Goal: Task Accomplishment & Management: Manage account settings

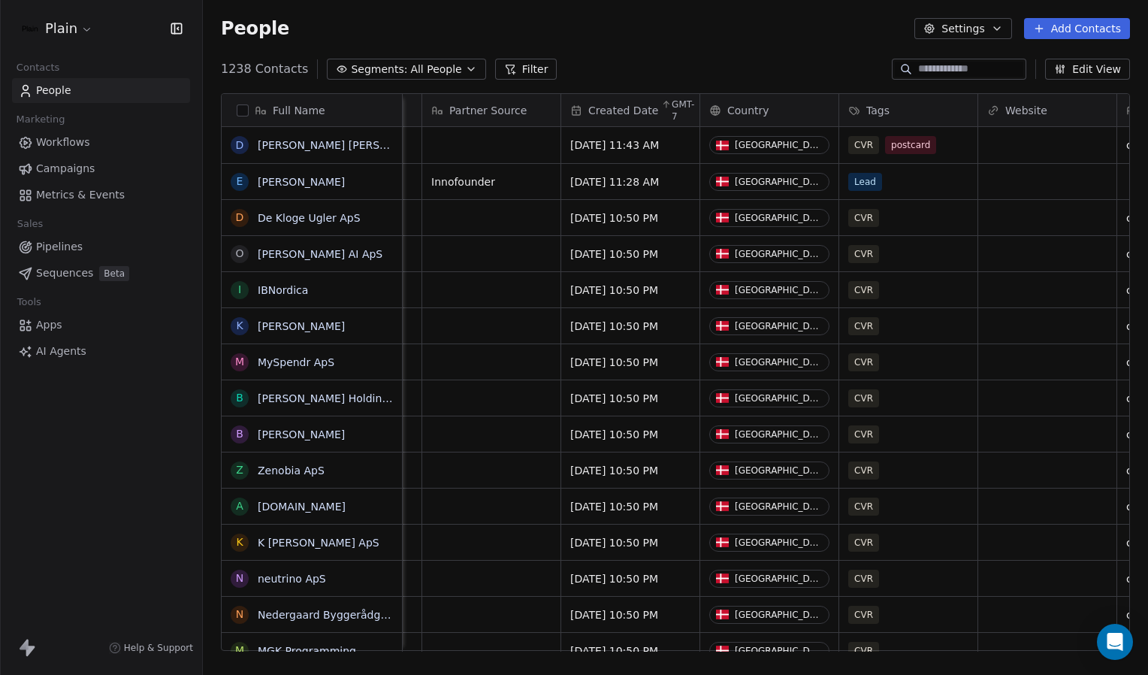
scroll to position [0, 584]
click at [903, 109] on div "Tags" at bounding box center [905, 110] width 117 height 15
click at [874, 84] on html "Plain Contacts People Marketing Workflows Campaigns Metrics & Events Sales Pipe…" at bounding box center [574, 337] width 1148 height 675
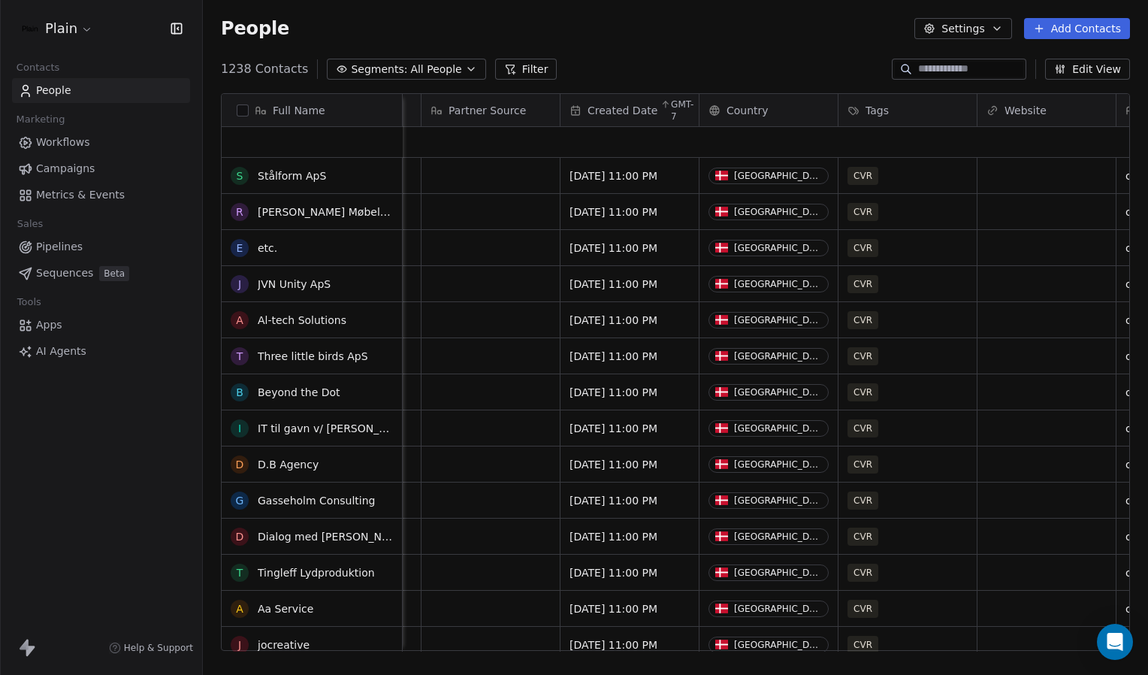
scroll to position [3608, 0]
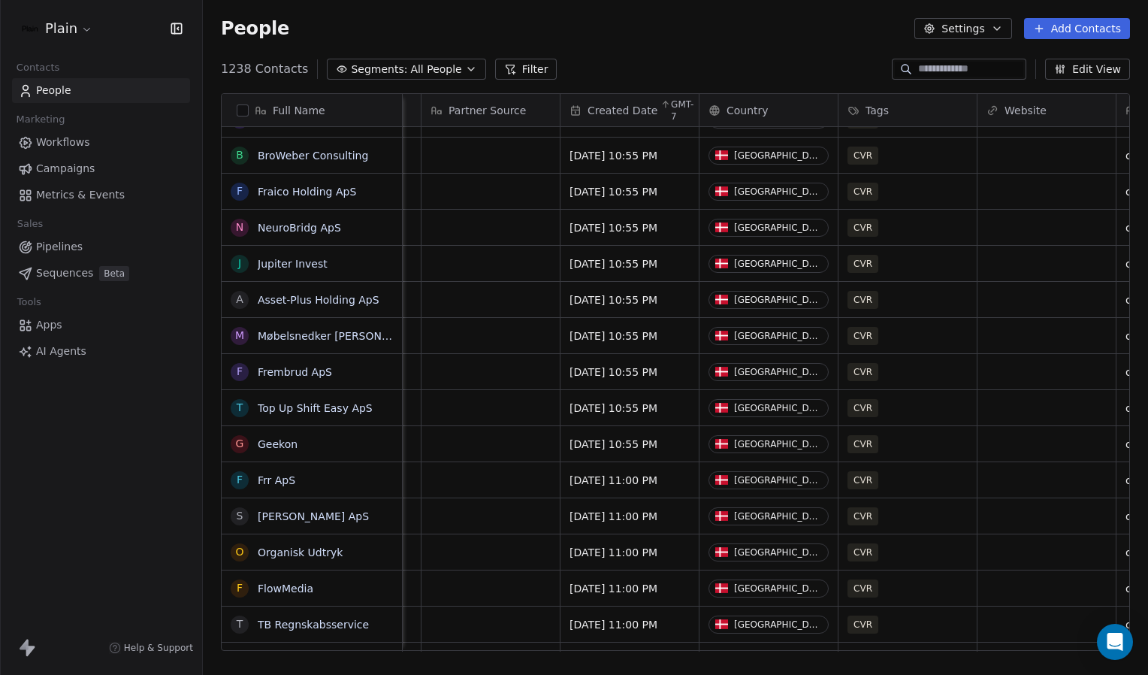
click at [640, 111] on span "Created Date" at bounding box center [622, 110] width 70 height 15
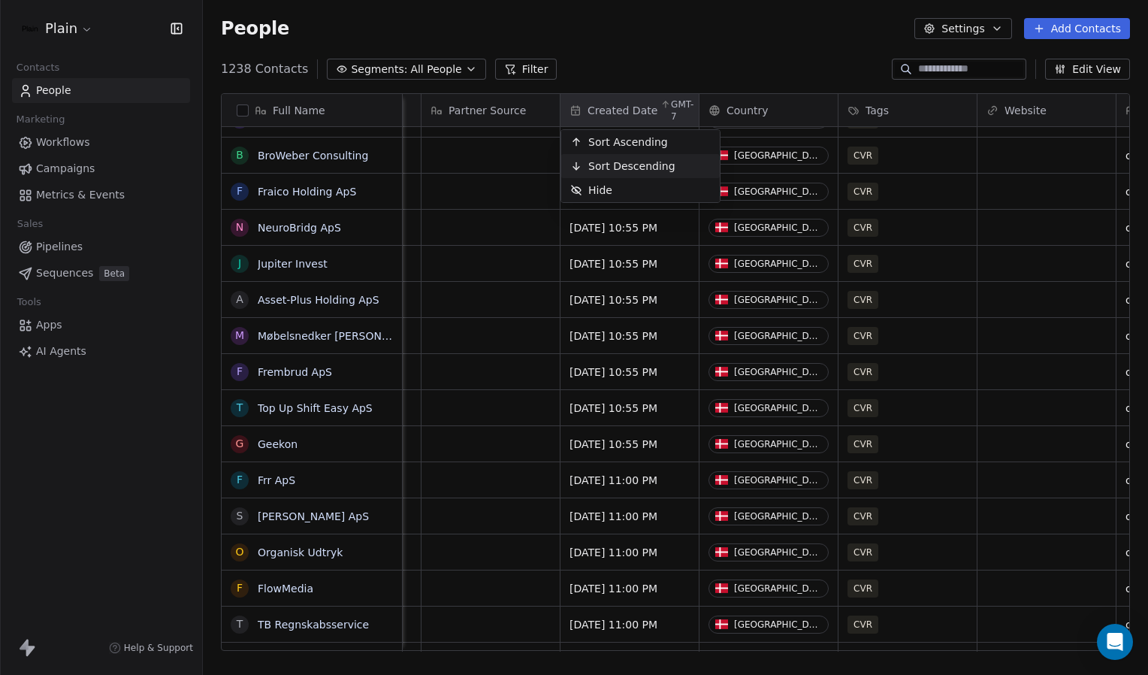
click at [618, 160] on span "Sort Descending" at bounding box center [631, 166] width 87 height 15
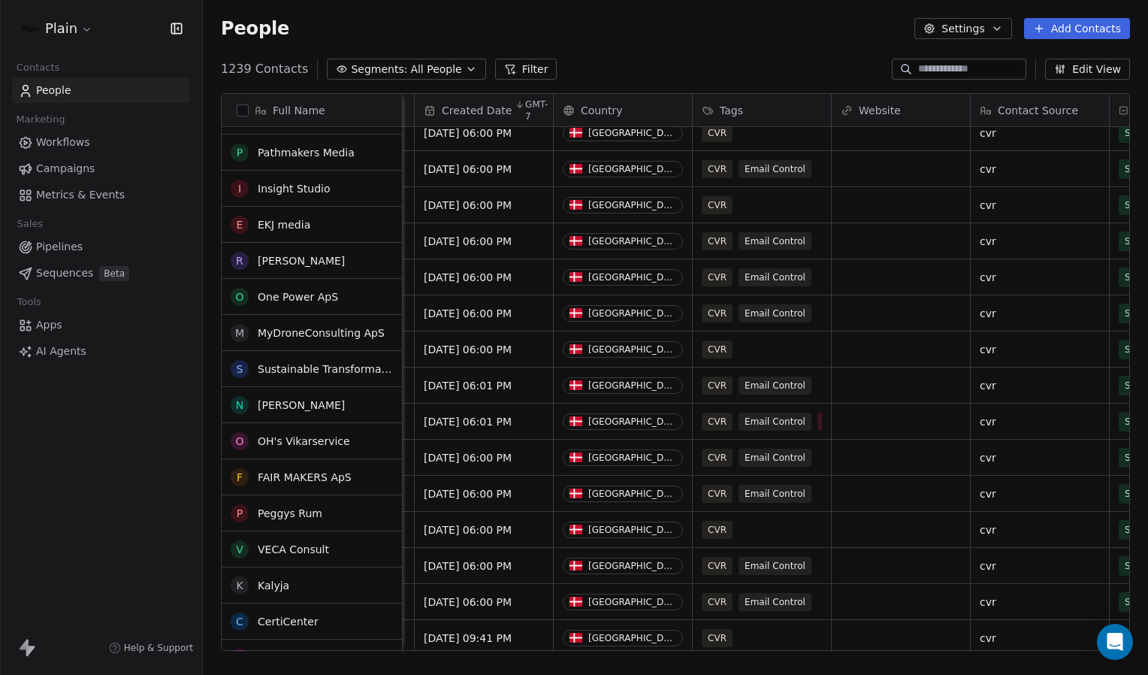
scroll to position [1275, 0]
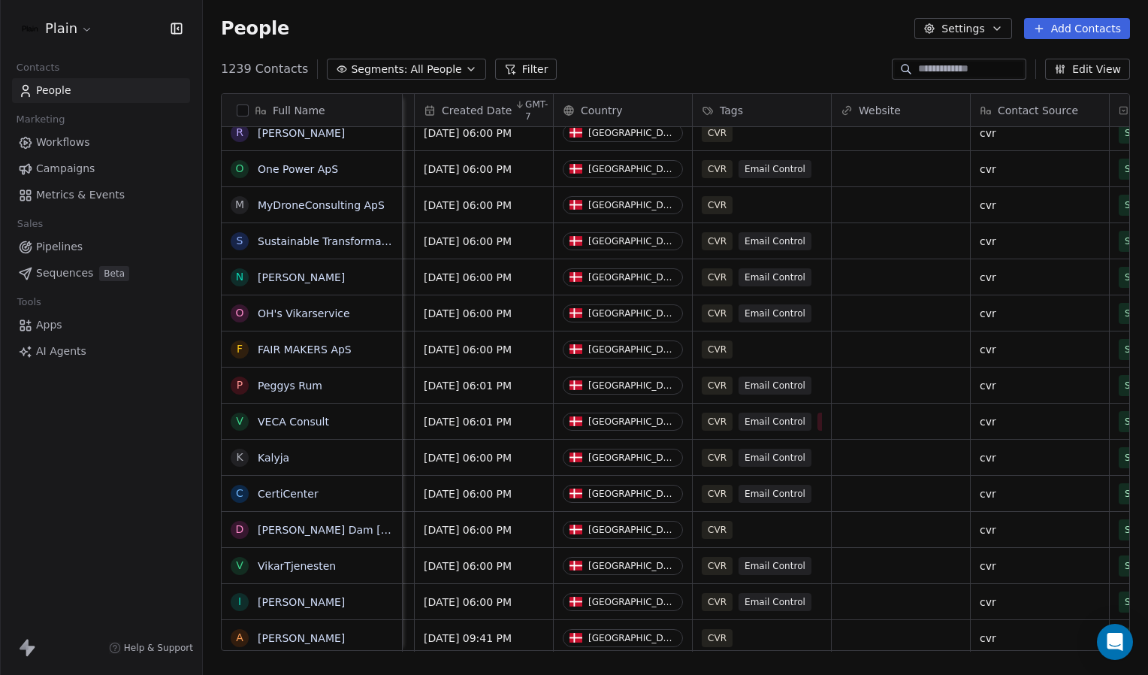
click at [509, 62] on button "Filter" at bounding box center [526, 69] width 62 height 21
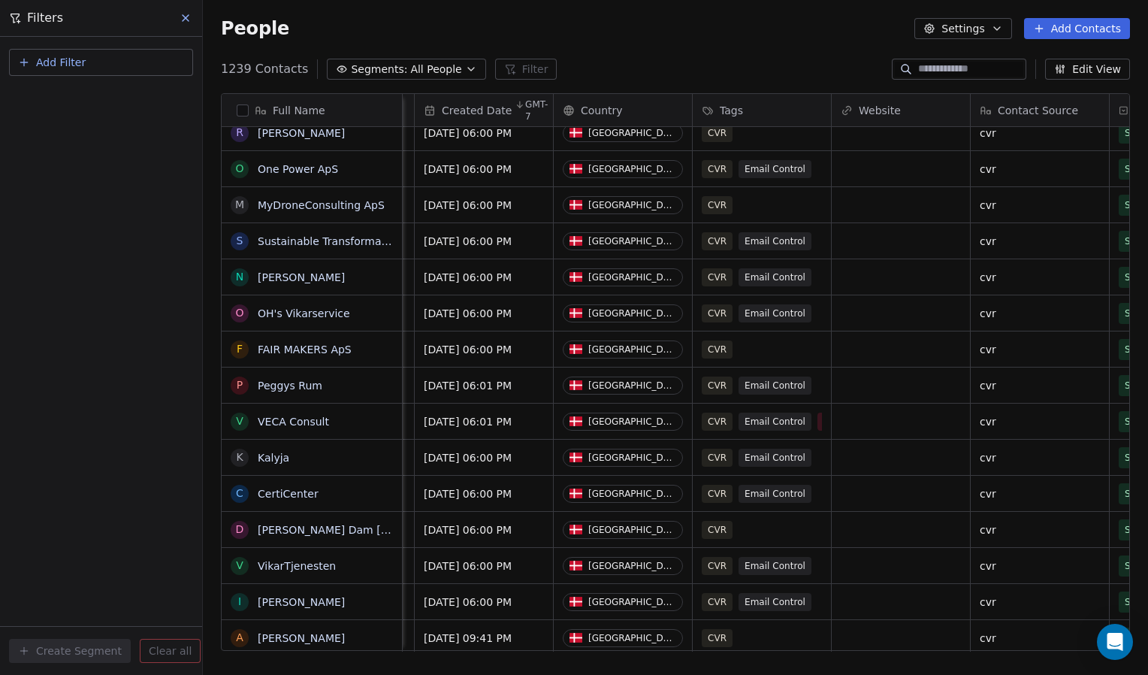
click at [92, 53] on button "Add Filter" at bounding box center [101, 62] width 184 height 27
click at [88, 96] on span "Contact properties" at bounding box center [74, 98] width 98 height 16
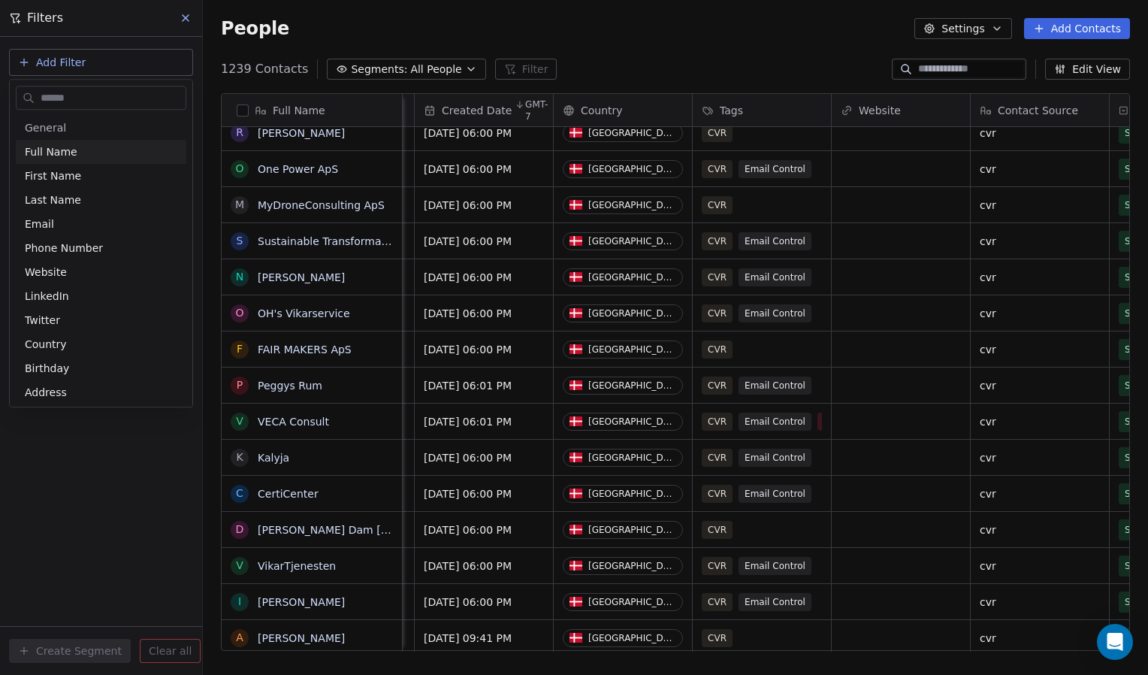
click at [27, 63] on html "Plain Contacts People Marketing Workflows Campaigns Metrics & Events Sales Pipe…" at bounding box center [574, 337] width 1148 height 675
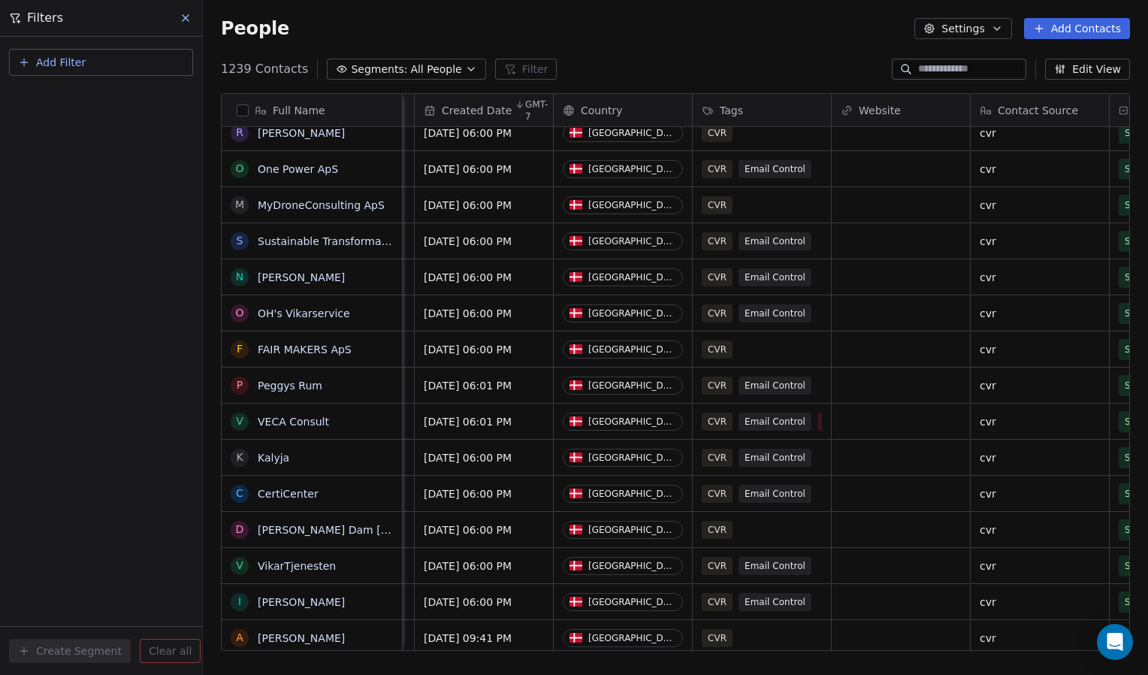
click at [43, 65] on span "Add Filter" at bounding box center [61, 63] width 50 height 16
click at [62, 125] on span "Contact activity" at bounding box center [66, 122] width 83 height 16
click at [33, 63] on html "Plain Contacts People Marketing Workflows Campaigns Metrics & Events Sales Pipe…" at bounding box center [574, 337] width 1148 height 675
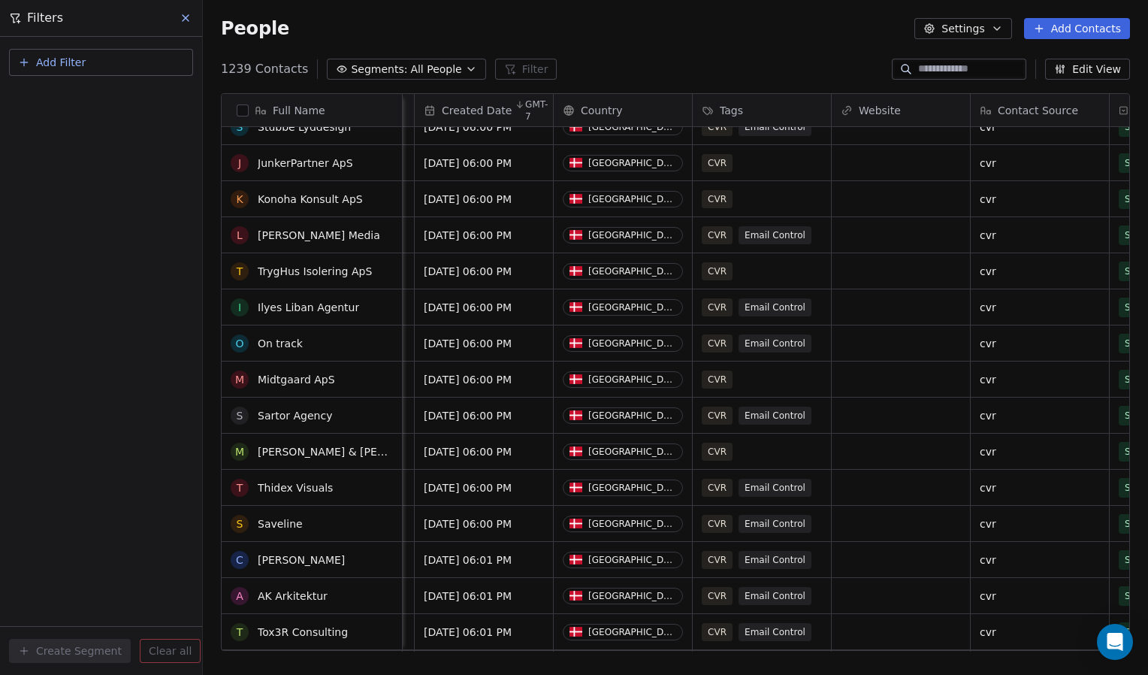
scroll to position [0, 0]
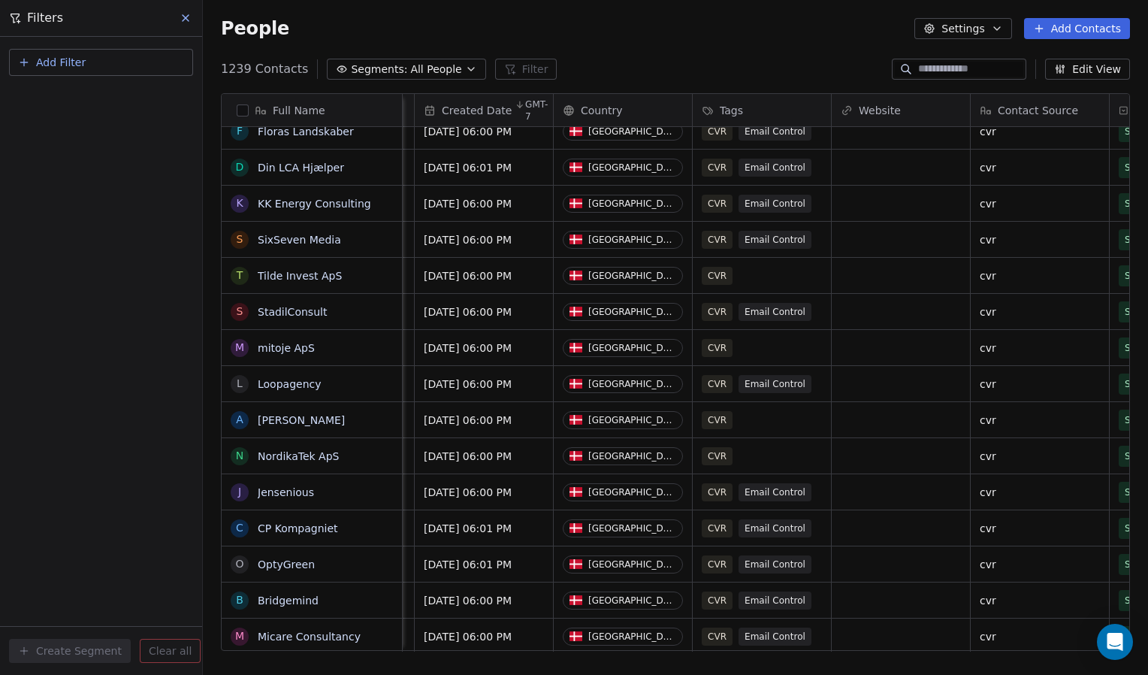
click at [448, 106] on span "Created Date" at bounding box center [477, 110] width 70 height 15
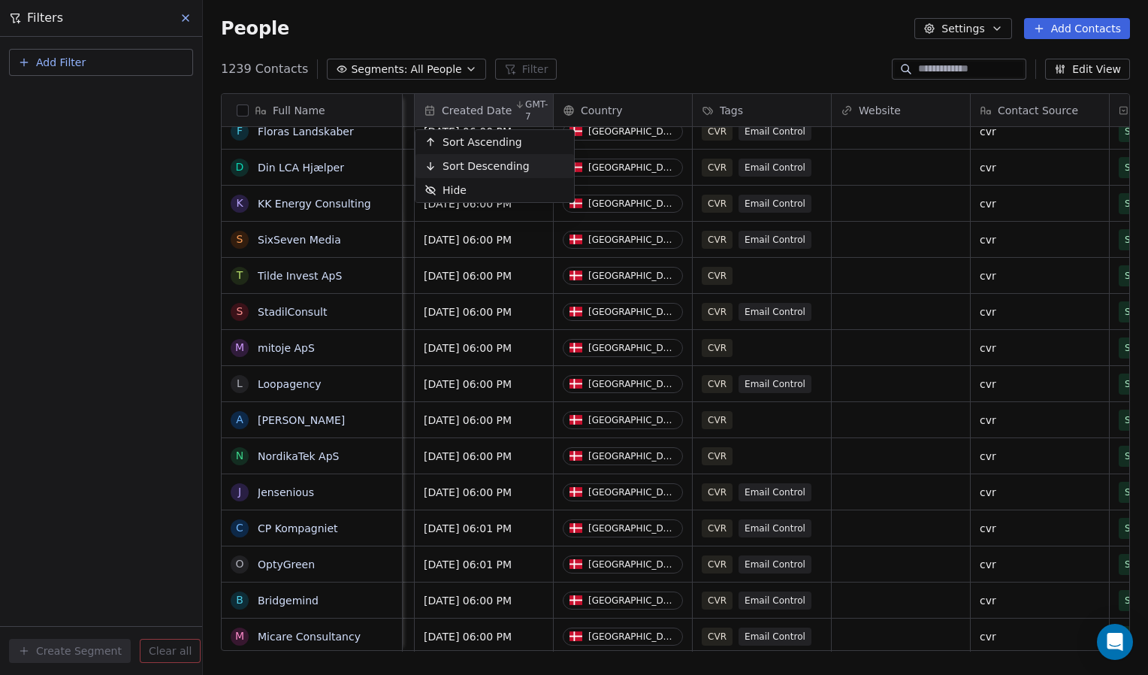
click at [467, 161] on span "Sort Descending" at bounding box center [486, 166] width 87 height 15
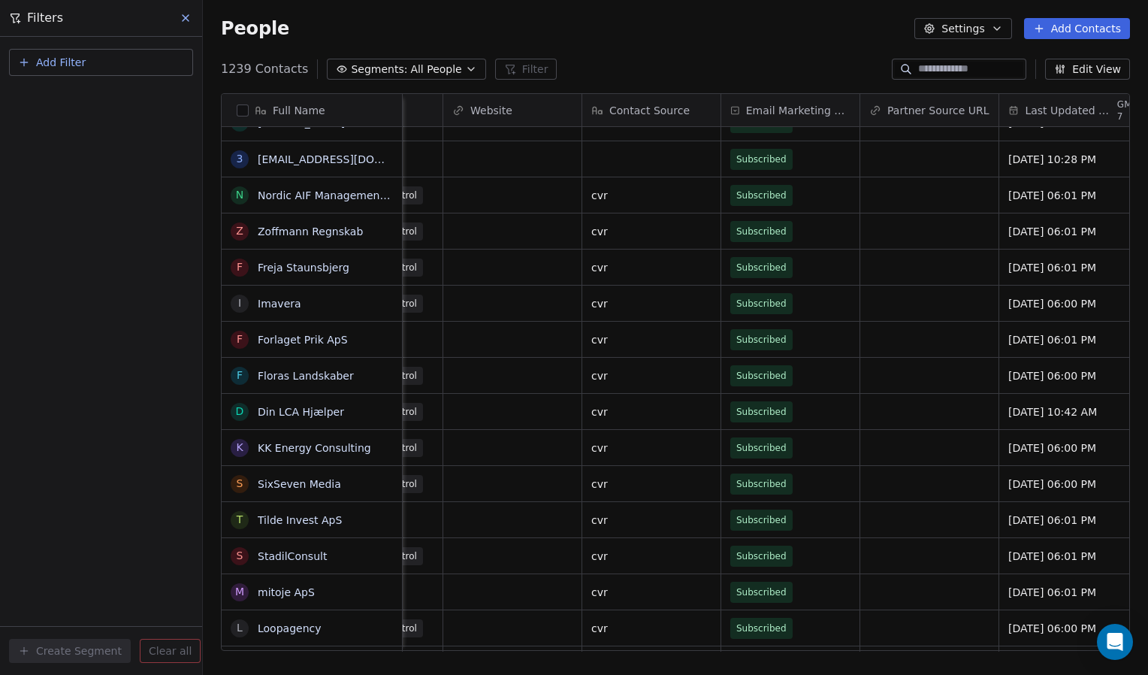
scroll to position [0, 1119]
click at [1086, 73] on button "Edit View" at bounding box center [1087, 69] width 85 height 21
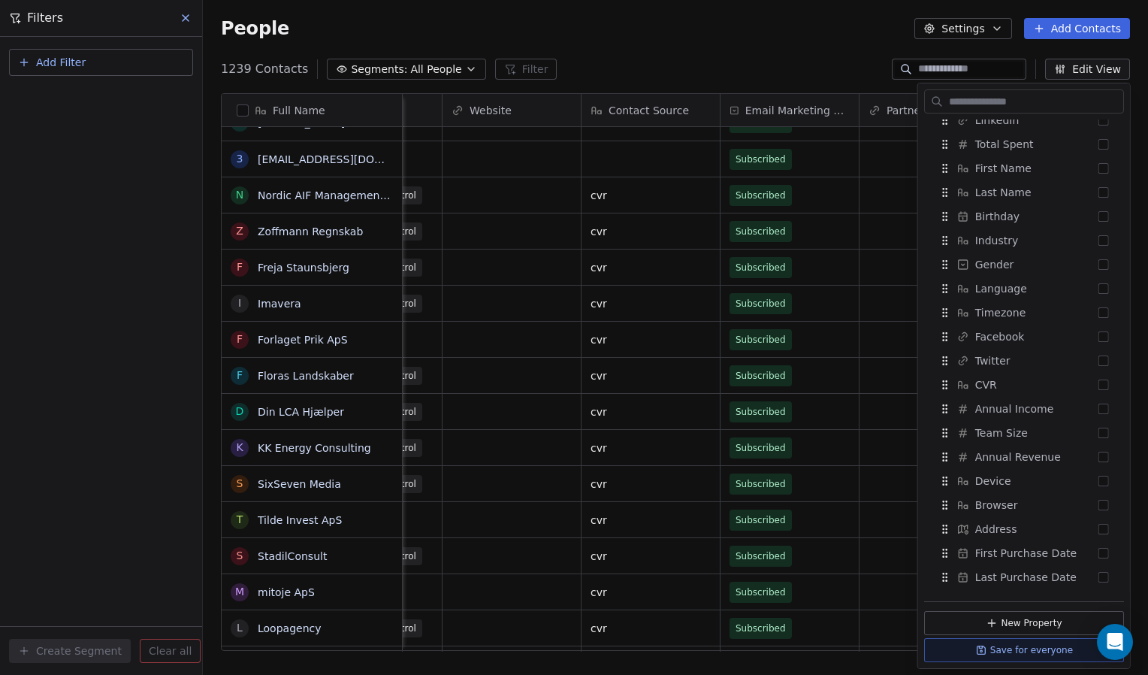
scroll to position [577, 0]
click at [980, 250] on span "Industry" at bounding box center [997, 251] width 44 height 15
click at [840, 80] on div "1239 Contacts Segments: All People Filter Edit View" at bounding box center [675, 69] width 945 height 24
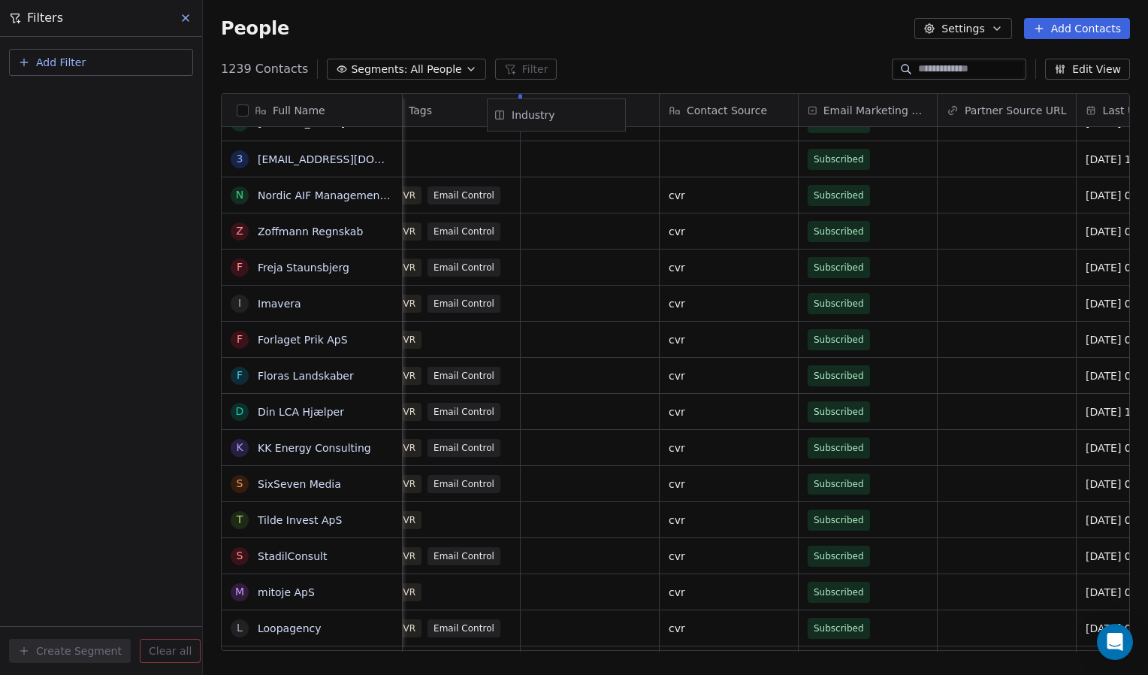
scroll to position [0, 1041]
drag, startPoint x: 1016, startPoint y: 113, endPoint x: 571, endPoint y: 116, distance: 444.8
click at [571, 116] on div "Full Name M Murad Muhareb 3 36701811@dk.plain.insure N Nordic AIF Management A/…" at bounding box center [676, 372] width 908 height 557
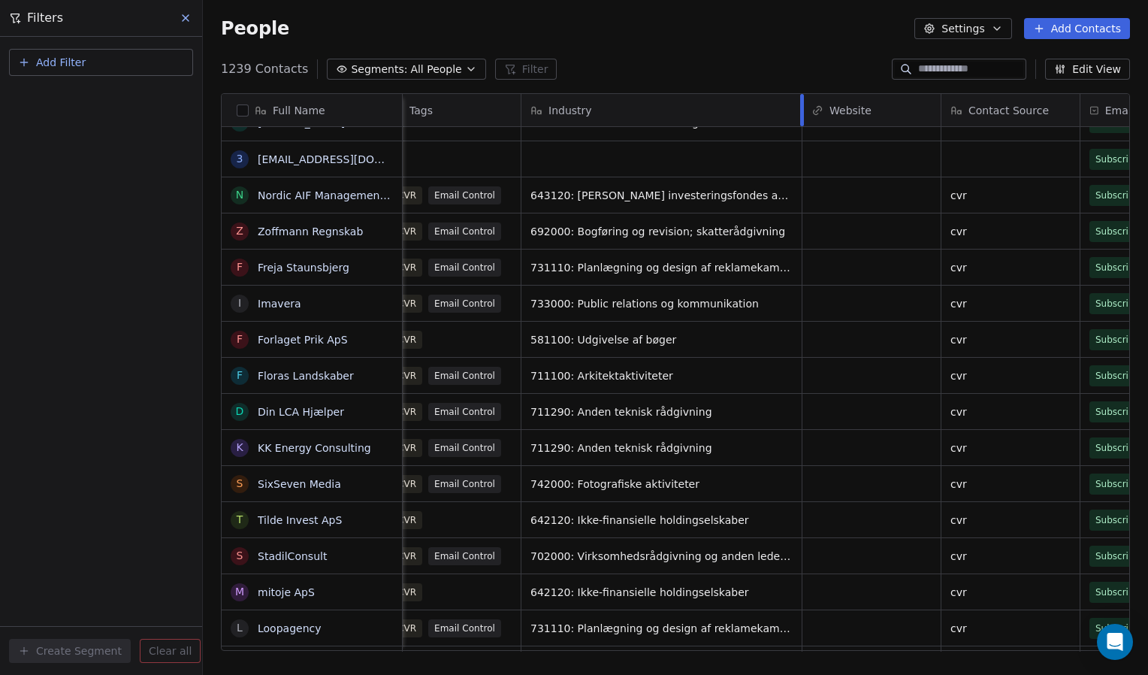
drag, startPoint x: 659, startPoint y: 116, endPoint x: 801, endPoint y: 110, distance: 142.1
click at [801, 110] on div at bounding box center [802, 110] width 4 height 32
click at [642, 45] on div "People Settings Add Contacts" at bounding box center [675, 28] width 945 height 57
click at [1005, 35] on button "Settings" at bounding box center [962, 28] width 97 height 21
click at [986, 86] on div "Tags" at bounding box center [996, 85] width 134 height 24
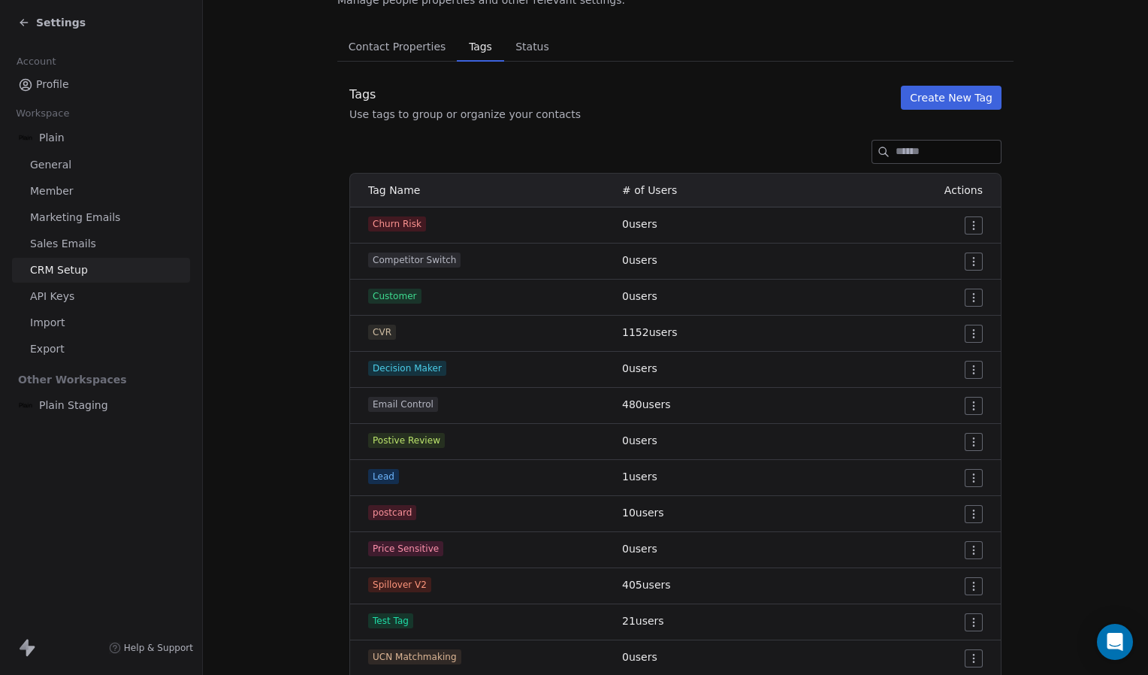
scroll to position [72, 0]
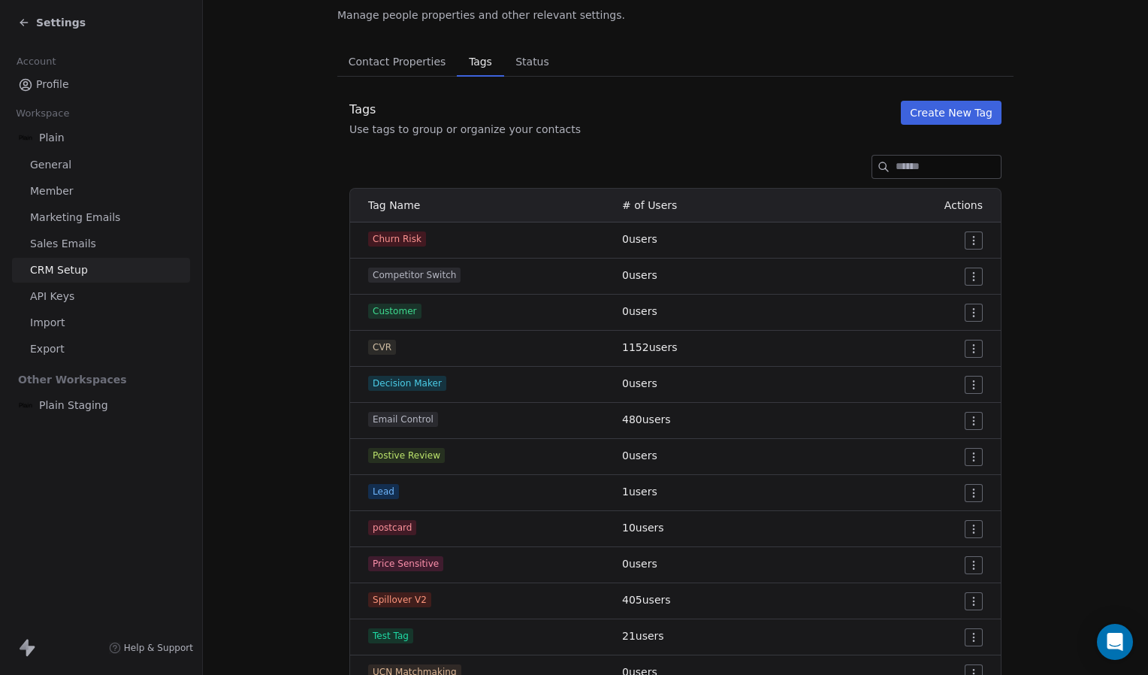
click at [947, 120] on button "Create New Tag" at bounding box center [951, 113] width 101 height 24
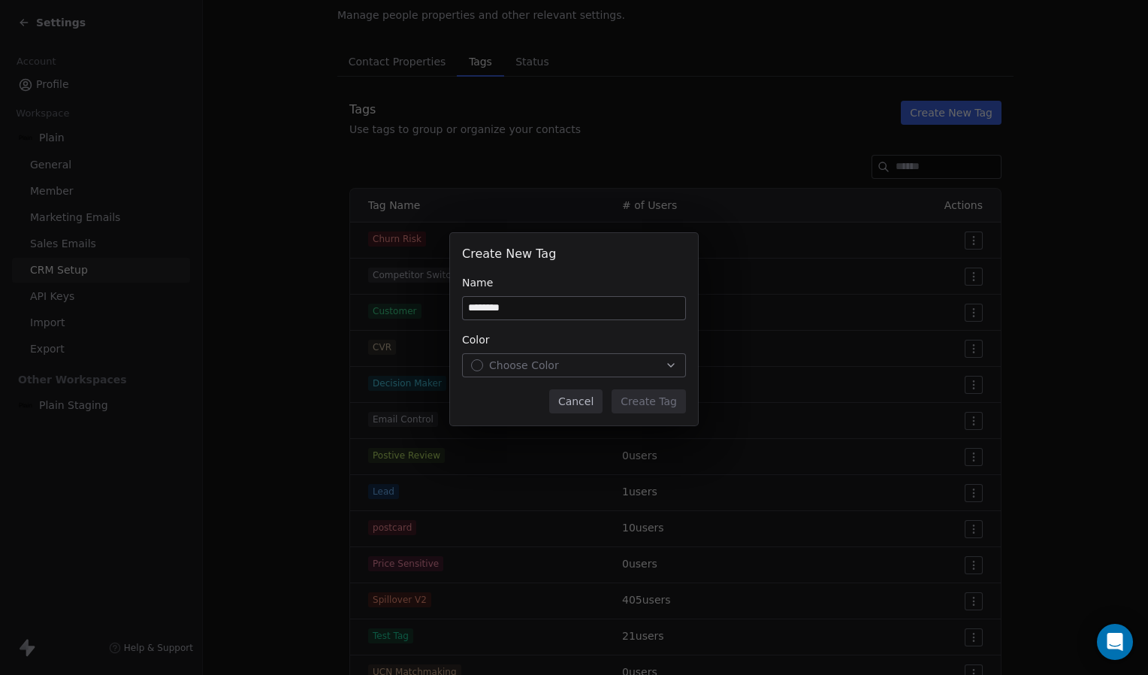
type input "********"
click at [626, 346] on div "Color" at bounding box center [574, 339] width 224 height 15
click at [650, 376] on button "Choose Color" at bounding box center [574, 365] width 224 height 24
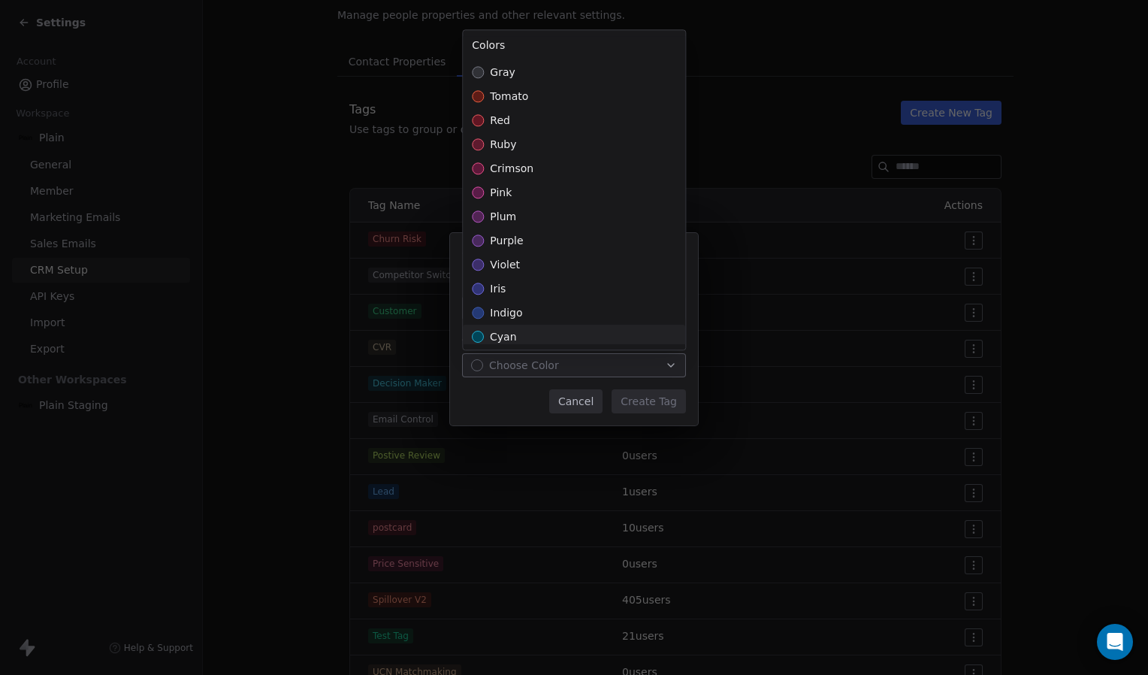
click at [511, 334] on span "cyan" at bounding box center [503, 336] width 27 height 15
click at [642, 396] on div "Create New Tag Name ******** Color cyan Cancel Create Tag" at bounding box center [574, 337] width 1148 height 257
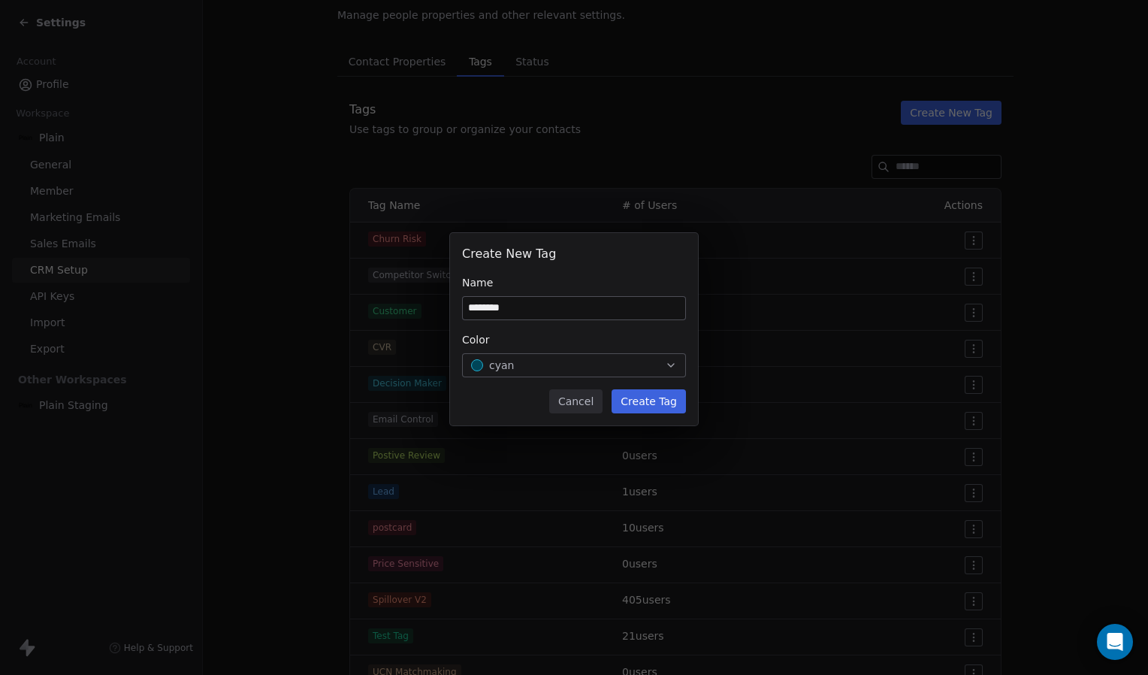
click at [642, 396] on button "Create Tag" at bounding box center [649, 401] width 74 height 24
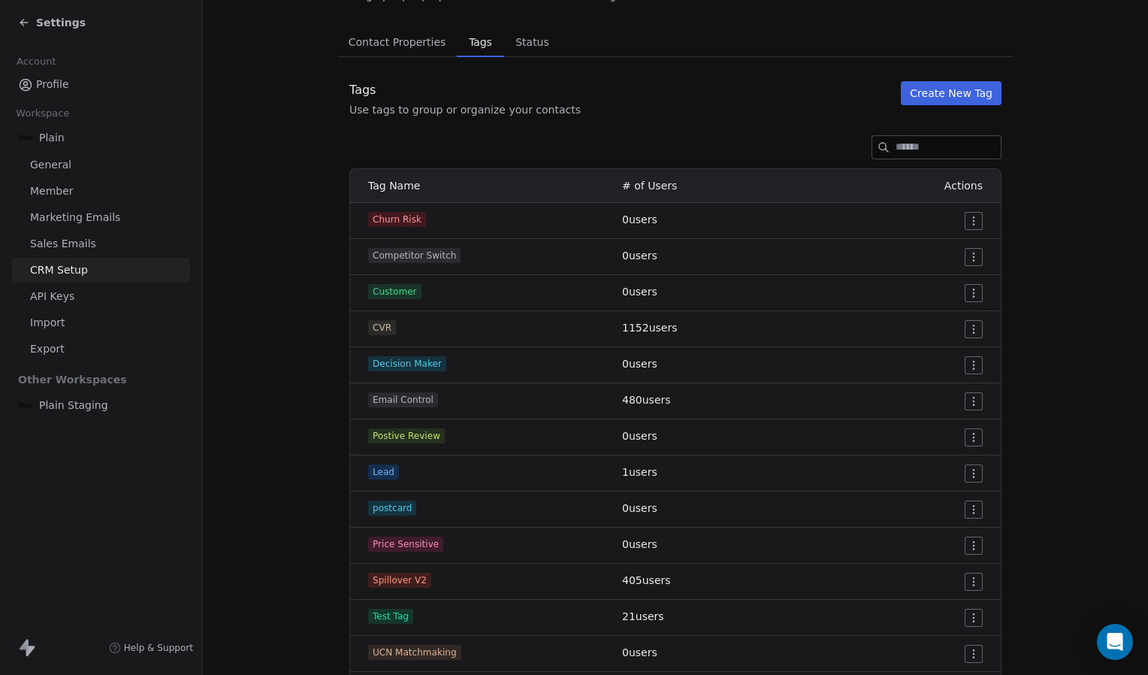
scroll to position [95, 0]
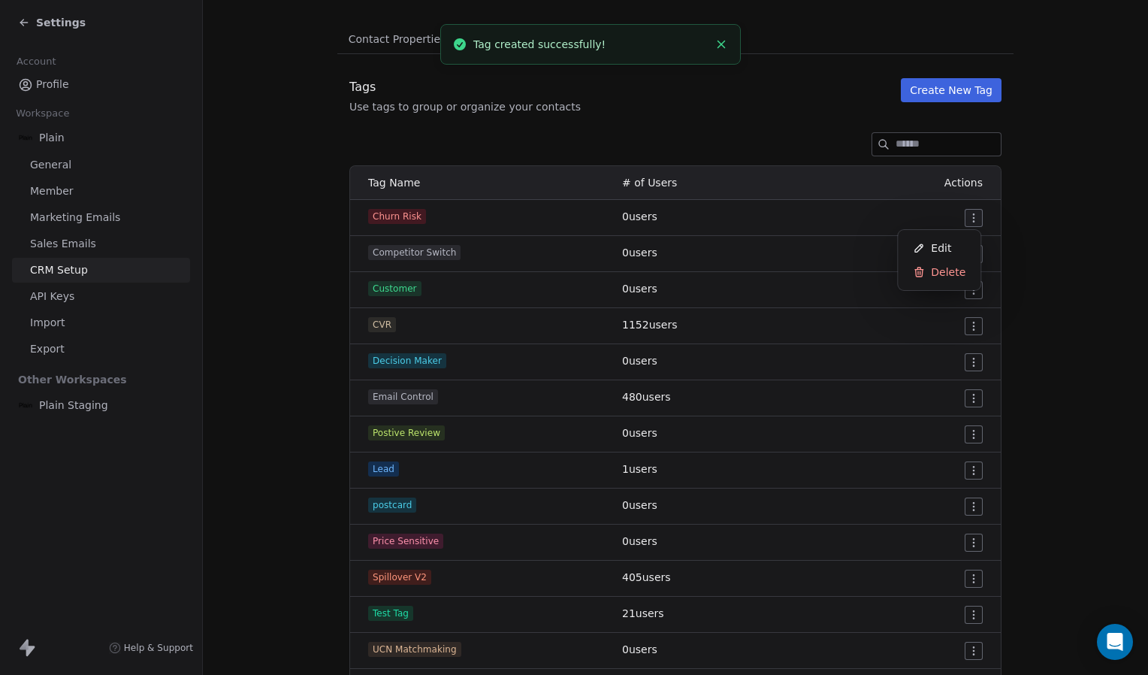
click at [965, 216] on html "Settings Account Profile Workspace Plain General Member Marketing Emails Sales …" at bounding box center [574, 337] width 1148 height 675
click at [687, 176] on html "Settings Account Profile Workspace Plain General Member Marketing Emails Sales …" at bounding box center [574, 337] width 1148 height 675
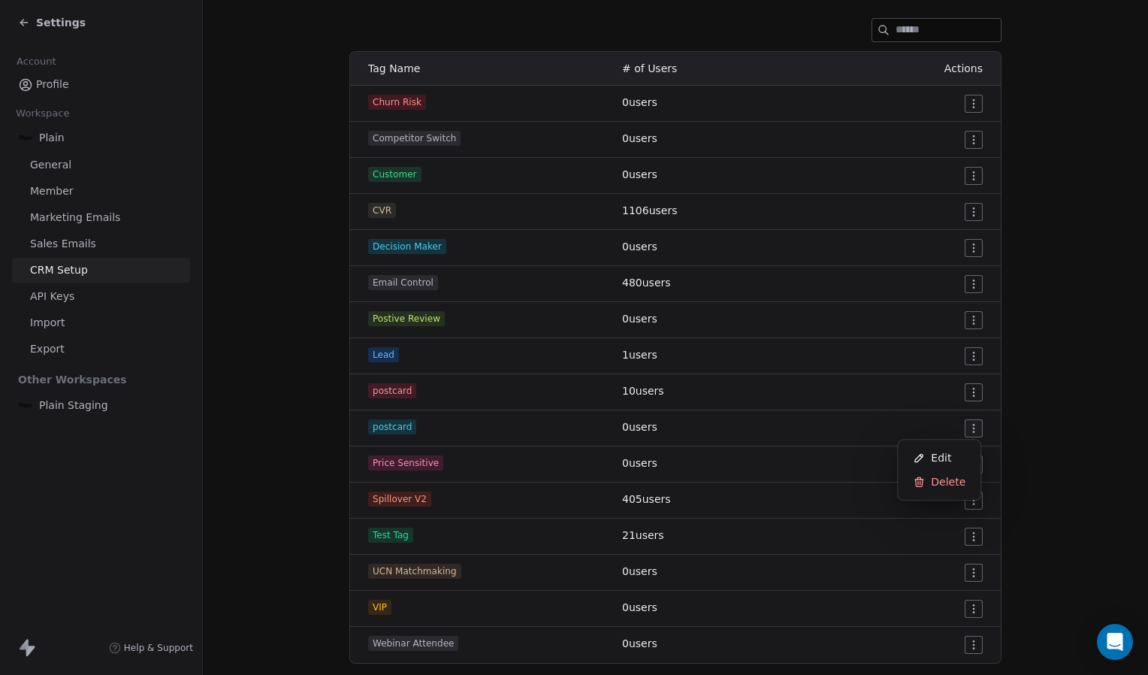
click at [965, 430] on html "Settings Account Profile Workspace Plain General Member Marketing Emails Sales …" at bounding box center [574, 337] width 1148 height 675
